Goal: Find specific page/section: Find specific page/section

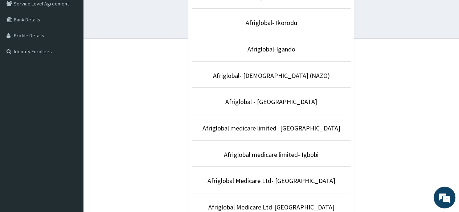
scroll to position [161, 0]
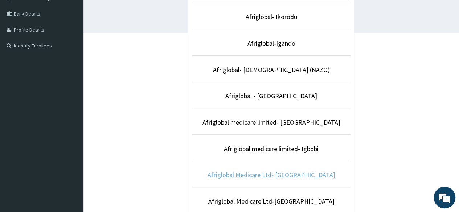
click at [297, 175] on link "Afriglobal Medicare Ltd- [GEOGRAPHIC_DATA]" at bounding box center [271, 175] width 128 height 8
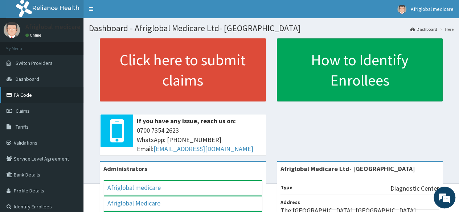
click at [30, 100] on link "PA Code" at bounding box center [41, 95] width 83 height 16
